Goal: Transaction & Acquisition: Purchase product/service

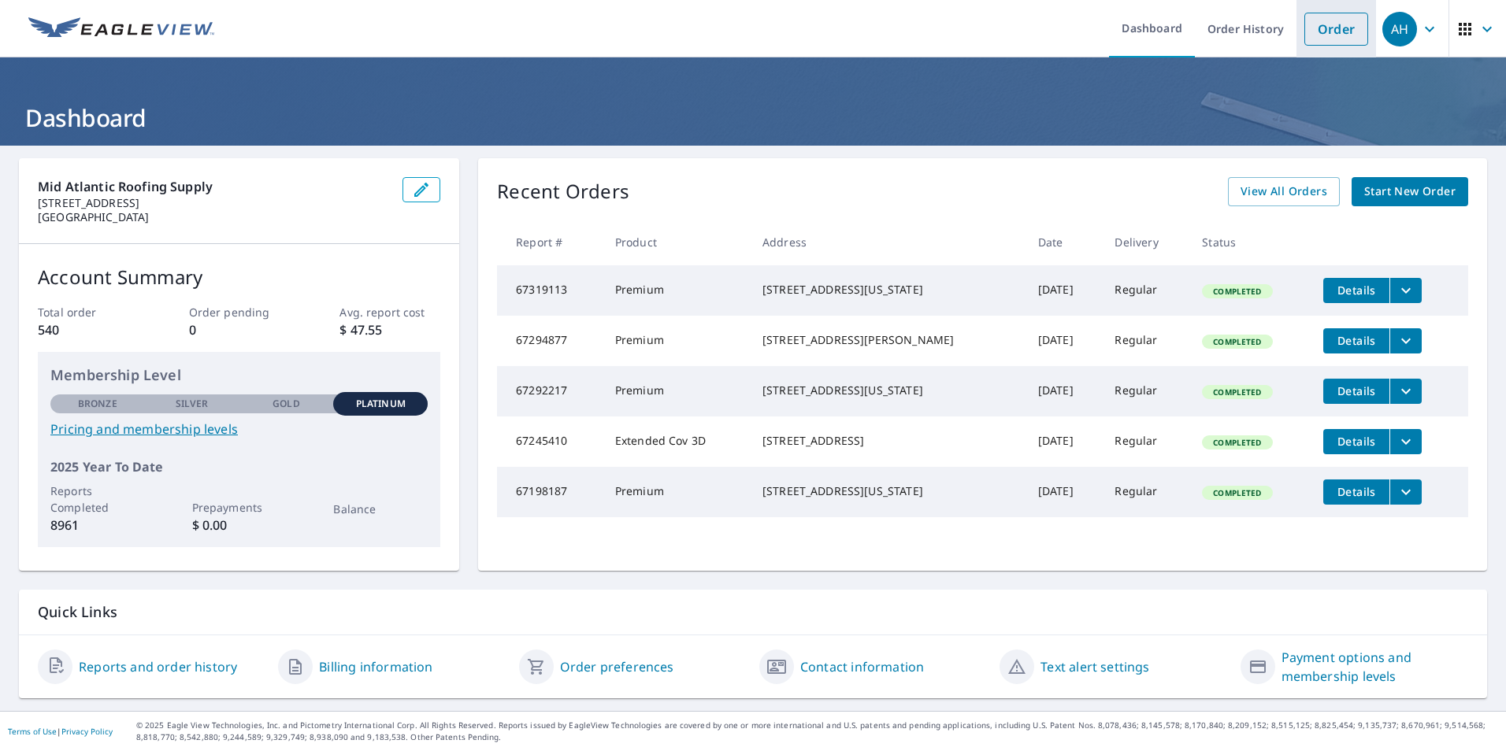
click at [1321, 23] on link "Order" at bounding box center [1336, 29] width 64 height 33
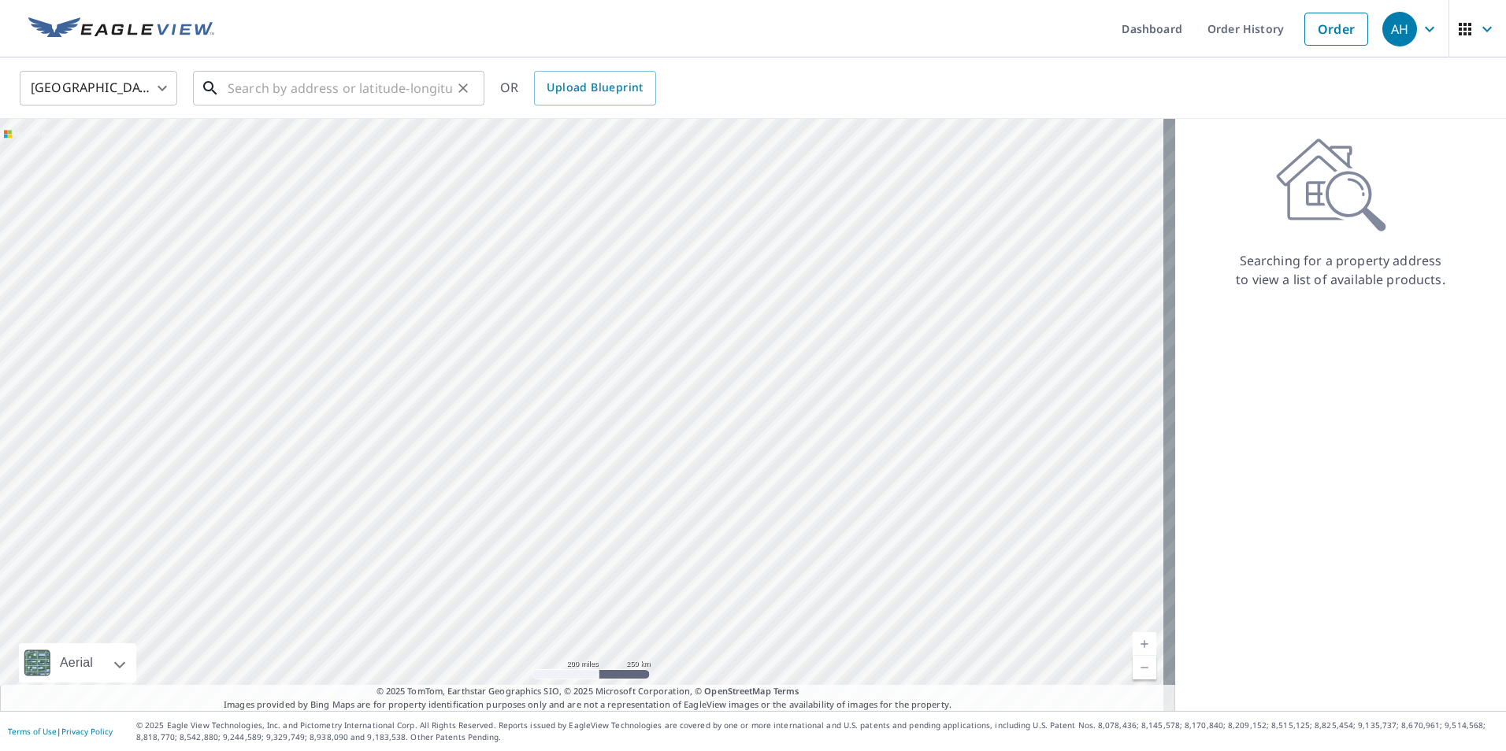
click at [316, 75] on input "text" at bounding box center [340, 88] width 224 height 44
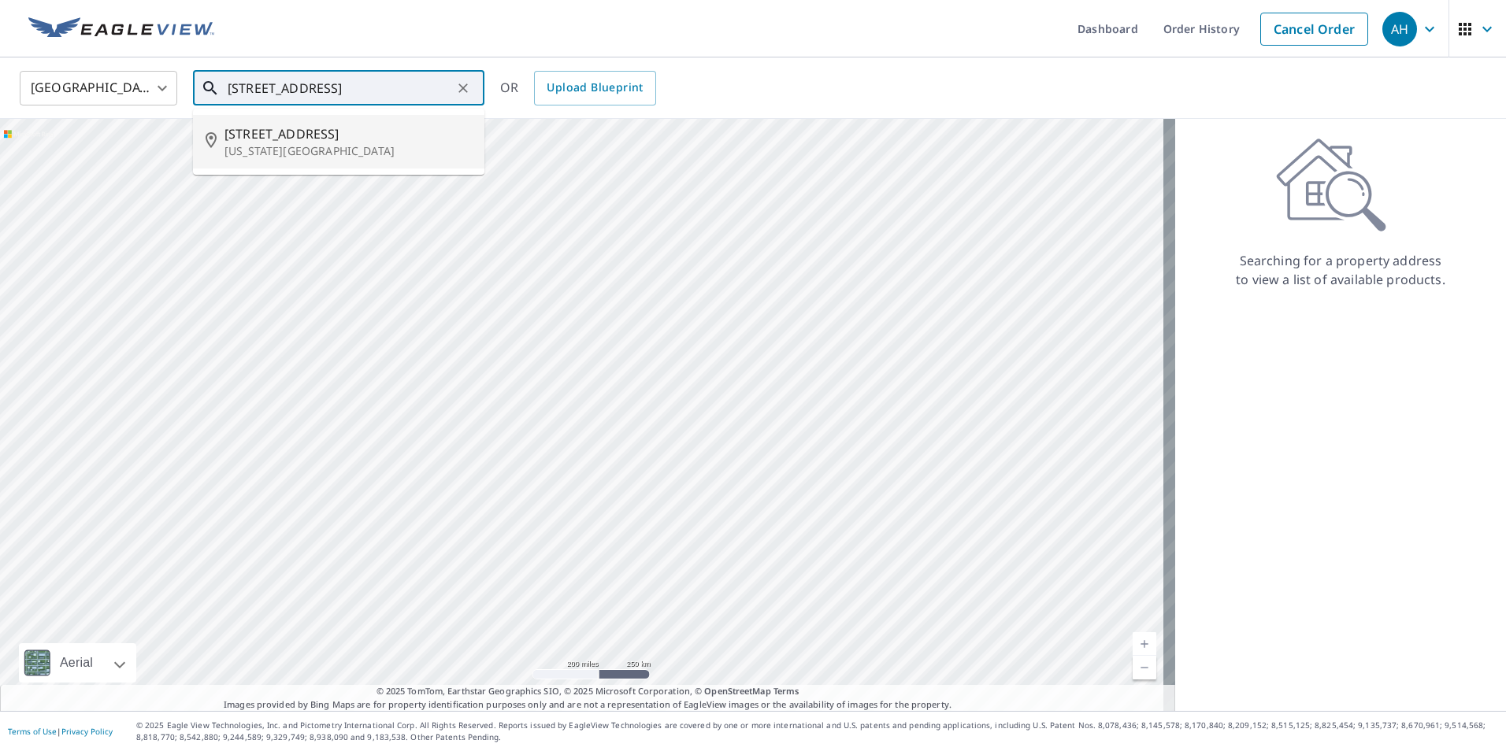
click at [283, 142] on span "[STREET_ADDRESS]" at bounding box center [347, 133] width 247 height 19
type input "[STREET_ADDRESS][US_STATE][PERSON_NAME]"
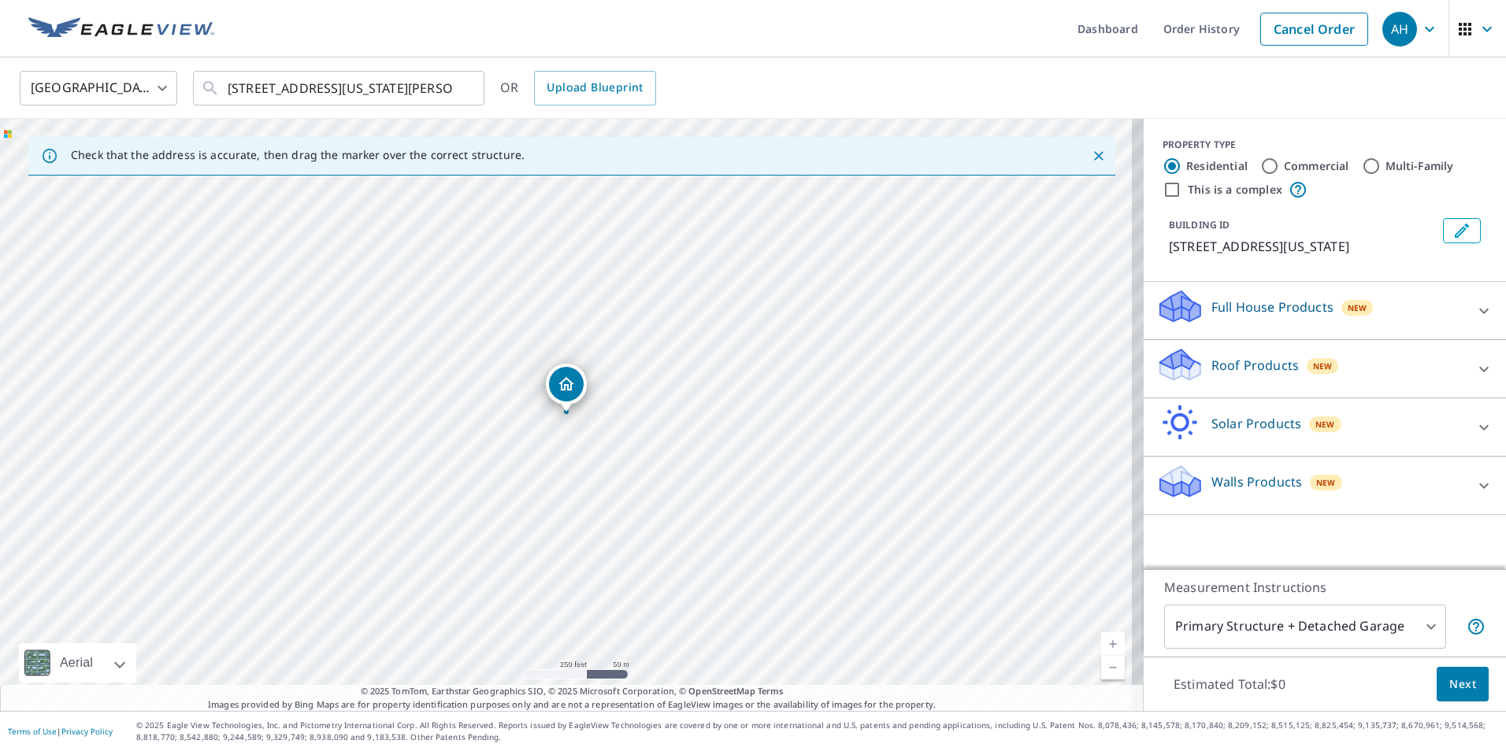
click at [1238, 374] on p "Roof Products" at bounding box center [1254, 365] width 87 height 19
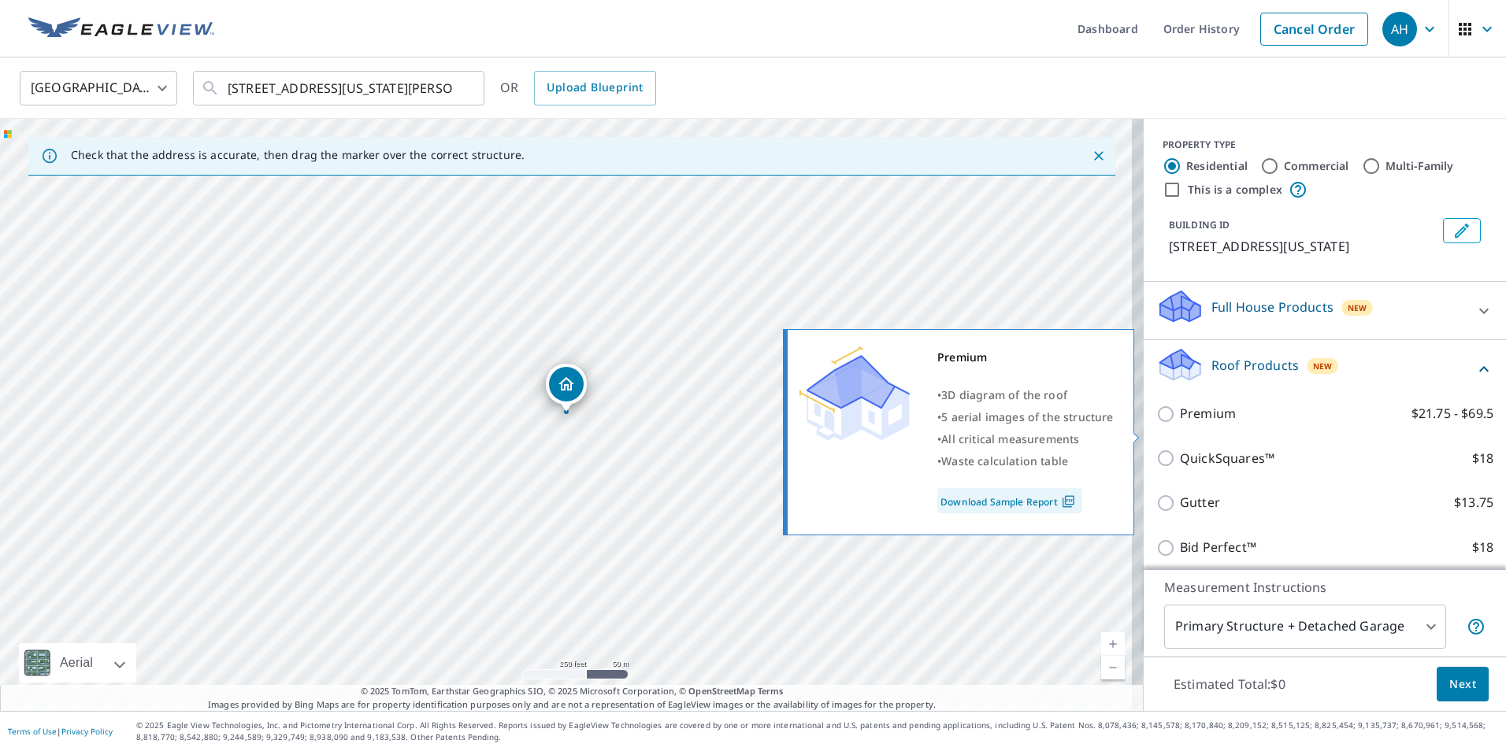
click at [1229, 424] on label "Premium $21.75 - $69.5" at bounding box center [1336, 414] width 313 height 20
click at [1180, 424] on input "Premium $21.75 - $69.5" at bounding box center [1168, 414] width 24 height 19
checkbox input "true"
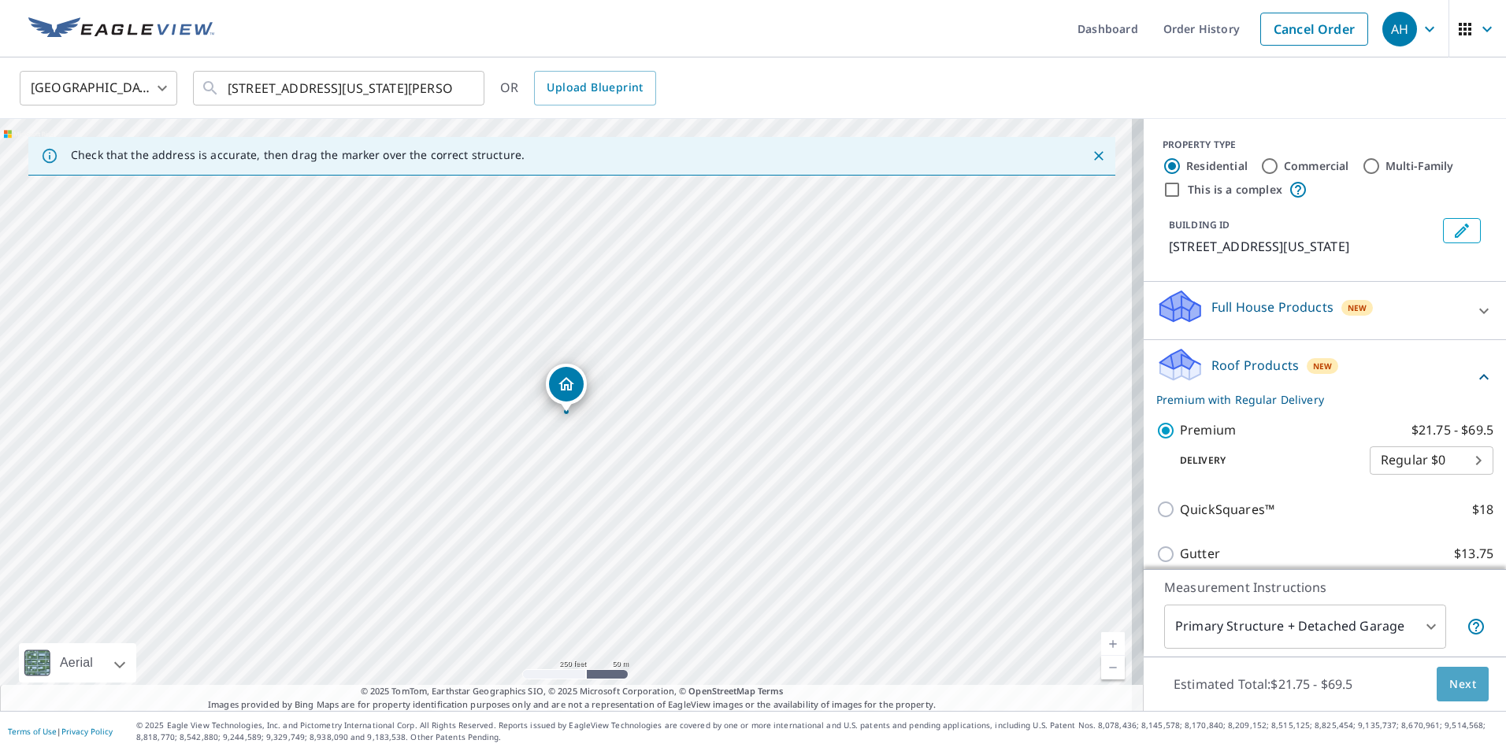
click at [1454, 688] on span "Next" at bounding box center [1462, 685] width 27 height 20
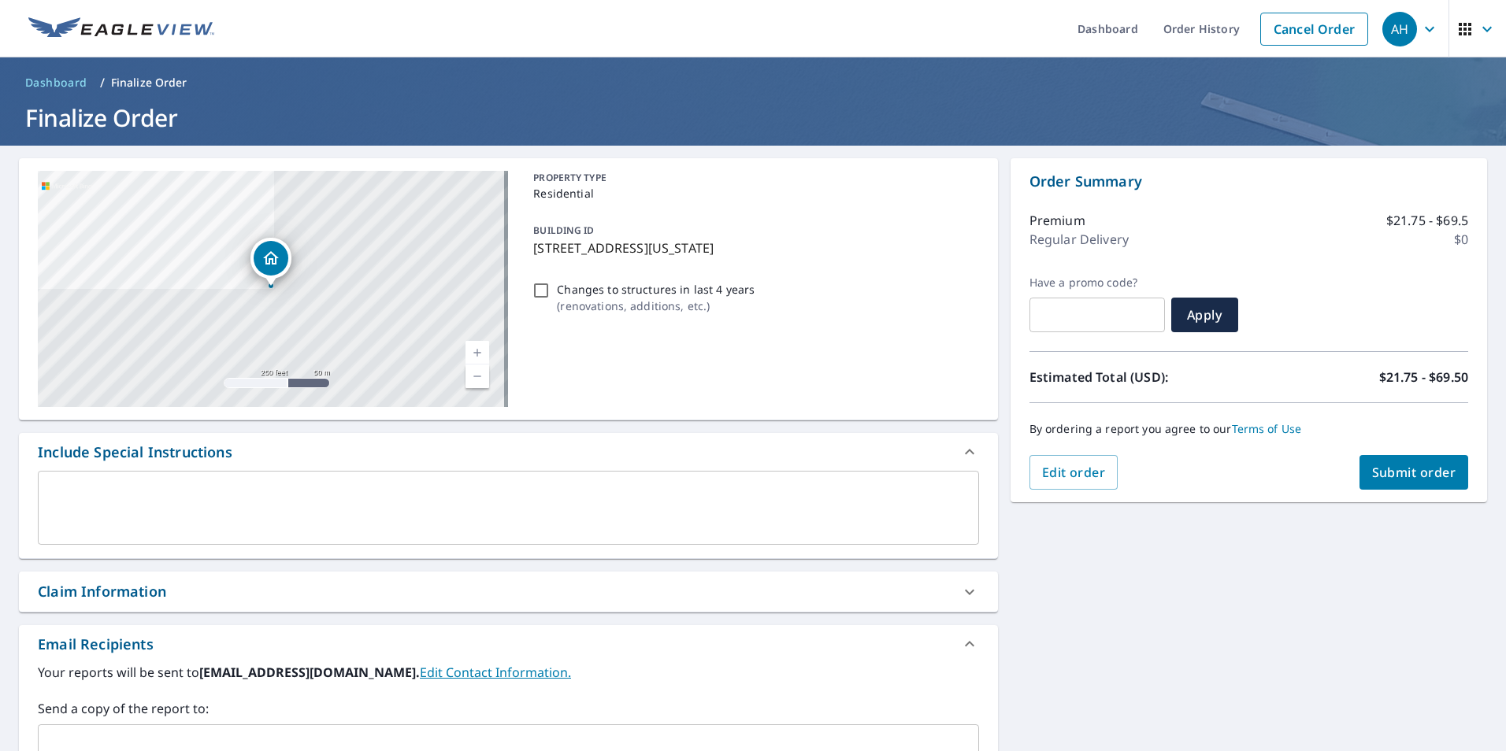
click at [199, 579] on div "Claim Information" at bounding box center [508, 592] width 979 height 40
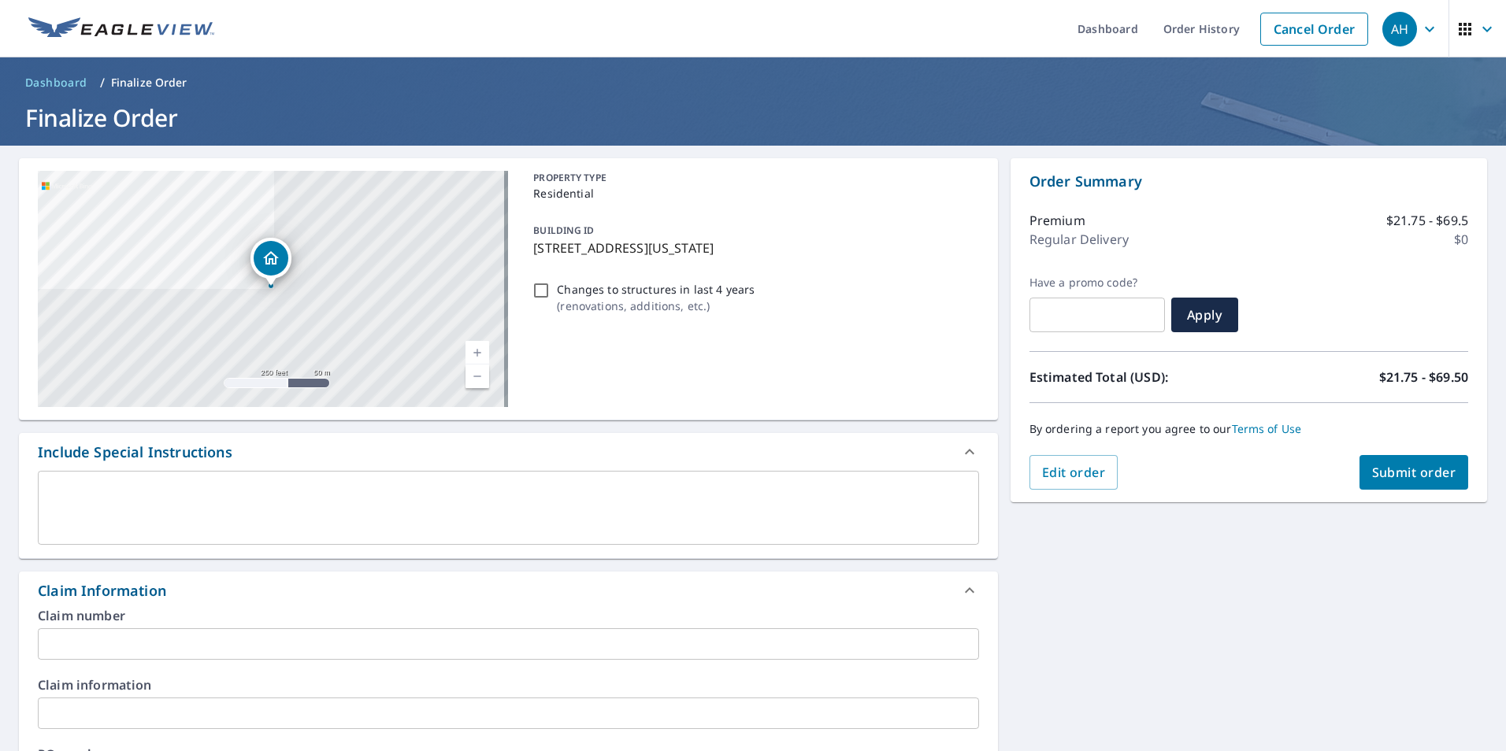
click at [215, 635] on input "text" at bounding box center [508, 644] width 941 height 32
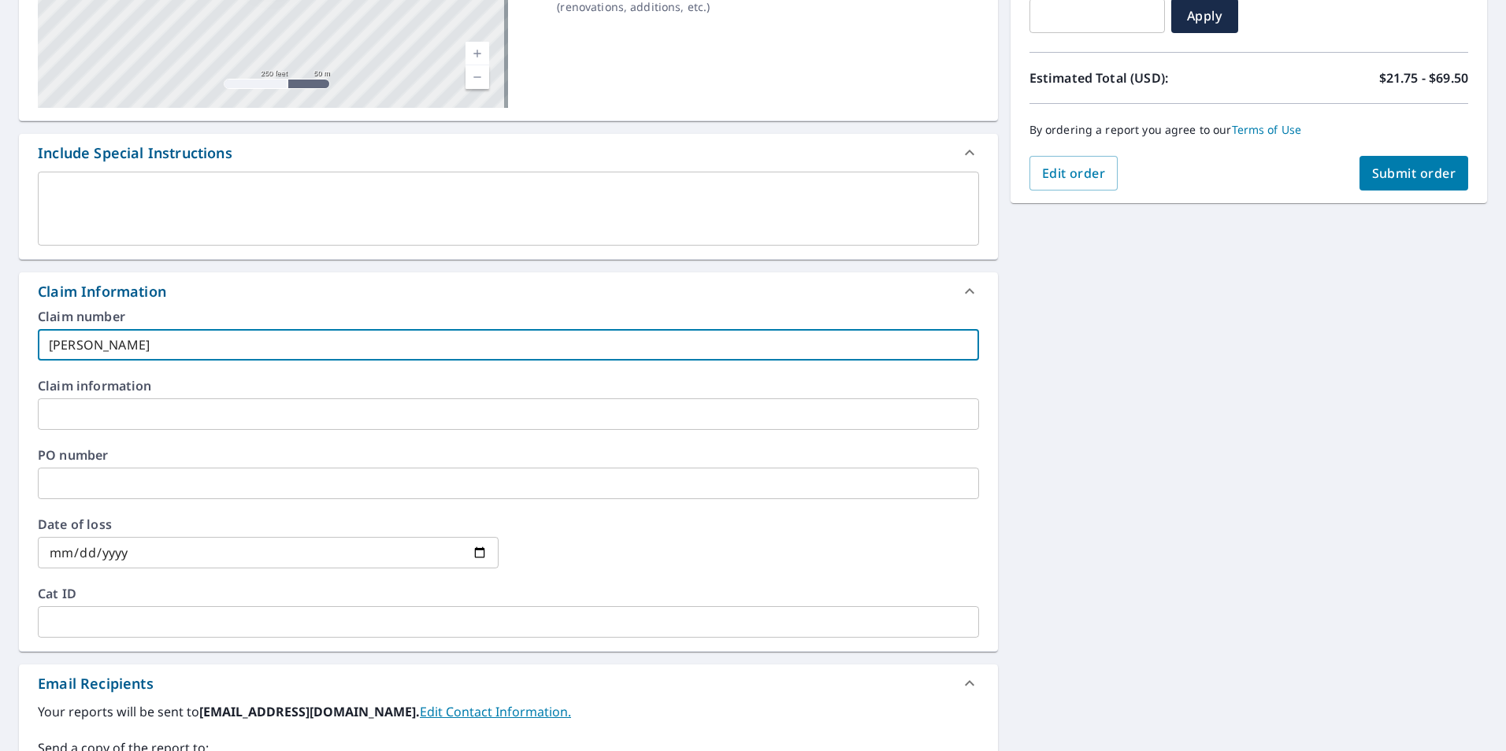
scroll to position [473, 0]
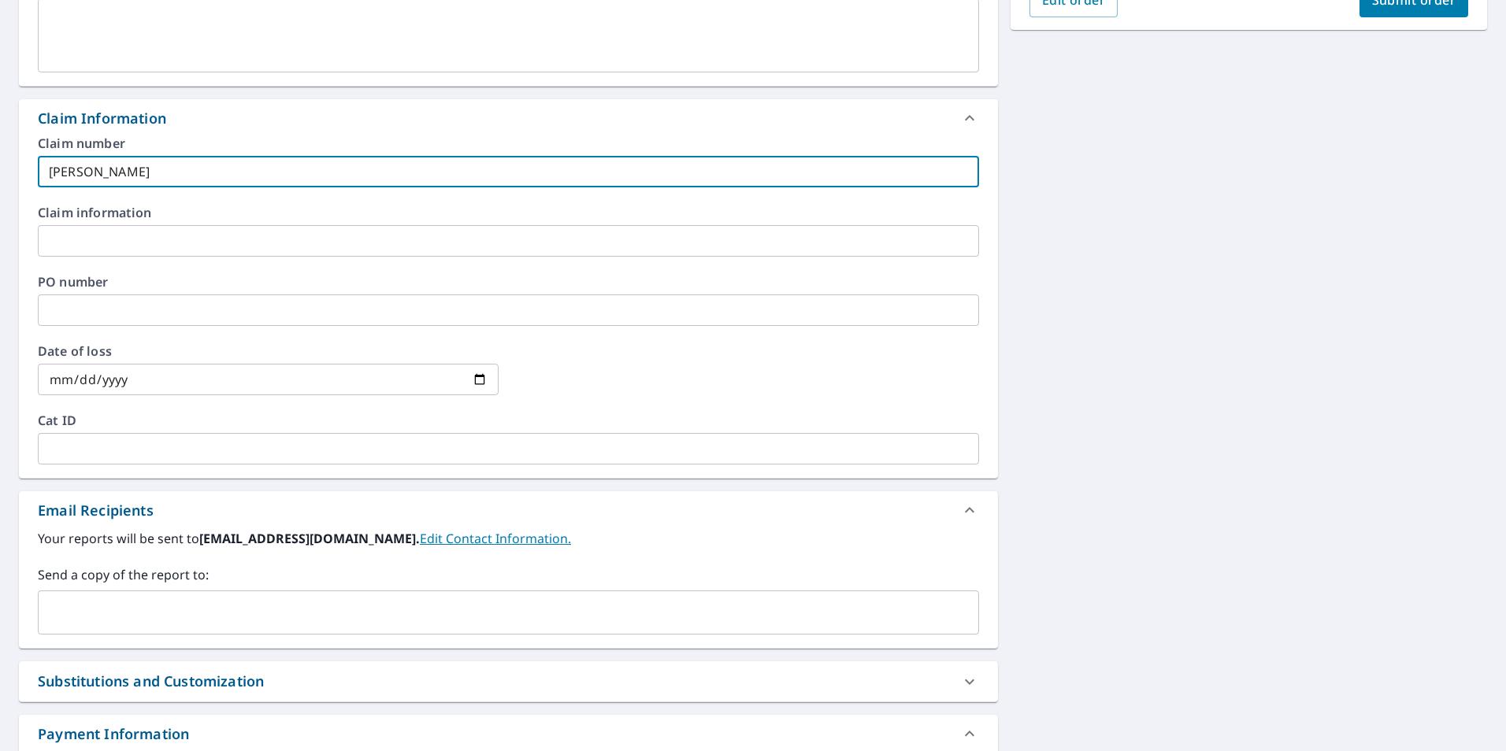
type input "[PERSON_NAME]"
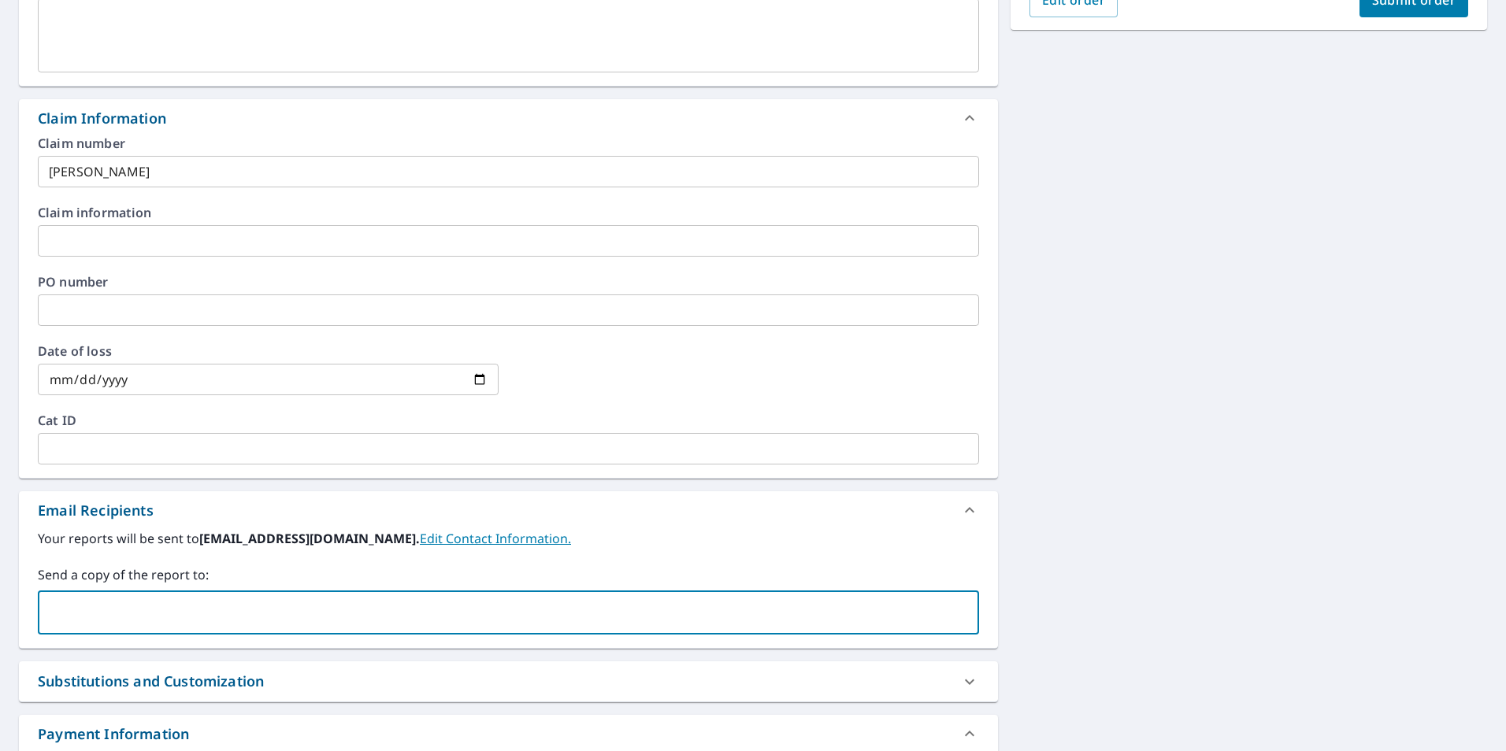
click at [388, 604] on input "text" at bounding box center [496, 613] width 903 height 30
type input "[EMAIL_ADDRESS][DOMAIN_NAME]"
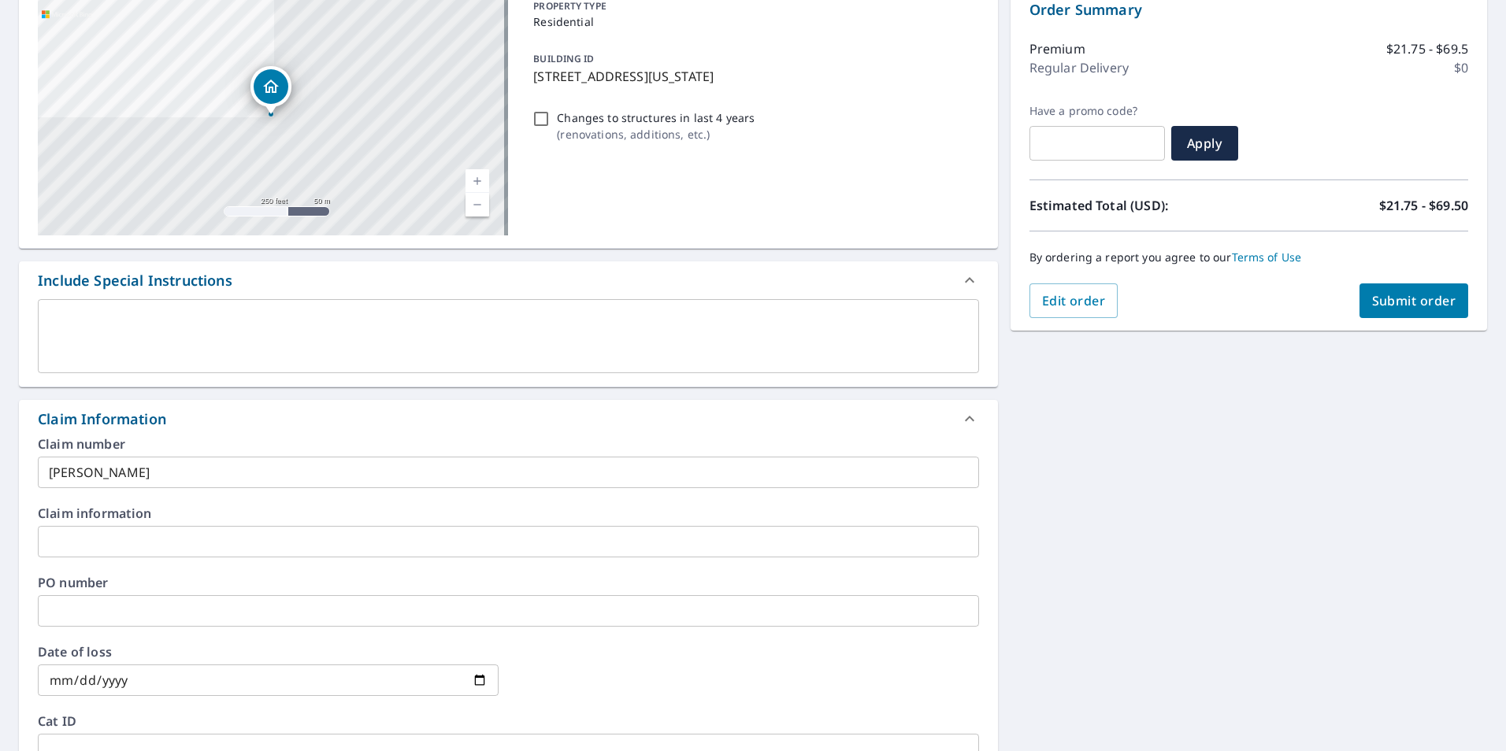
scroll to position [158, 0]
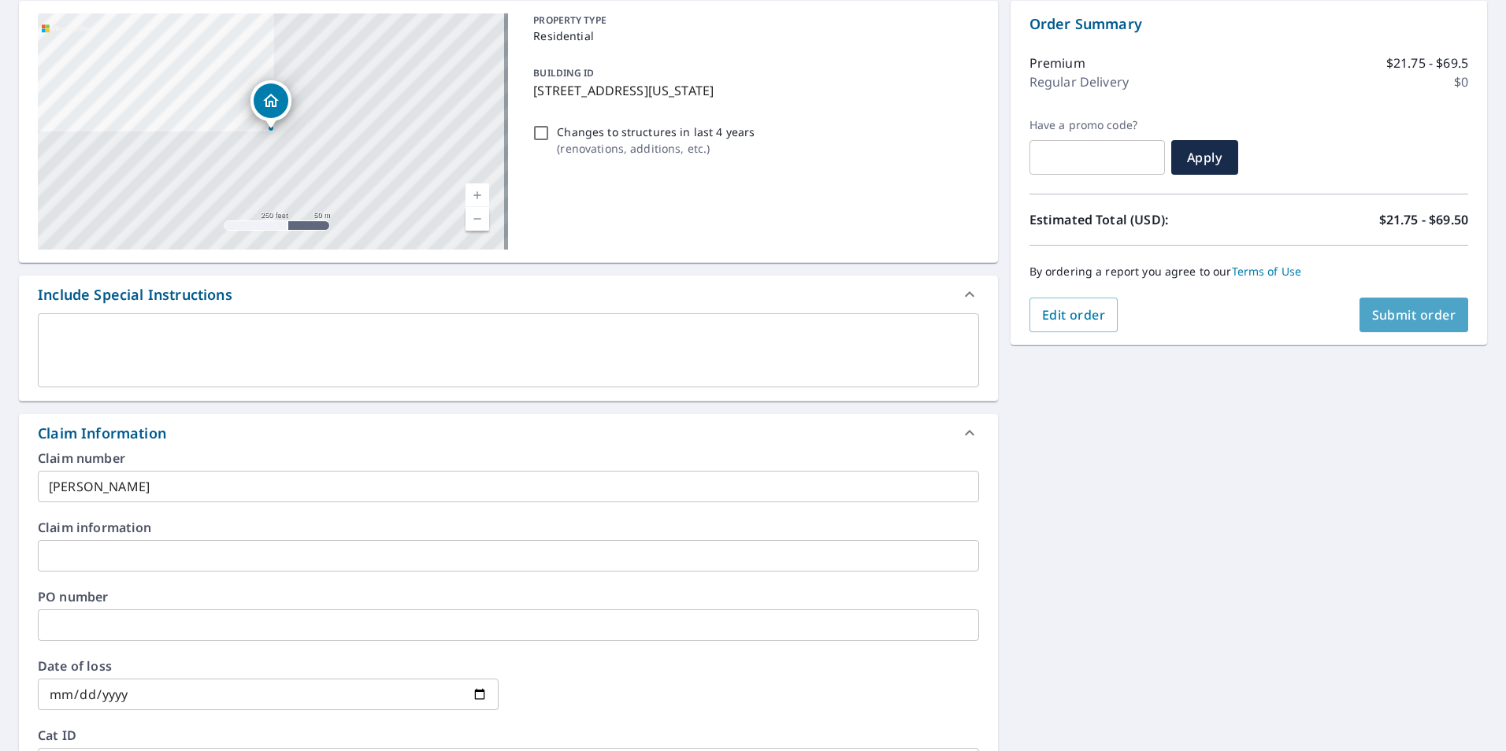
click at [1372, 314] on span "Submit order" at bounding box center [1414, 314] width 84 height 17
